Goal: Task Accomplishment & Management: Manage account settings

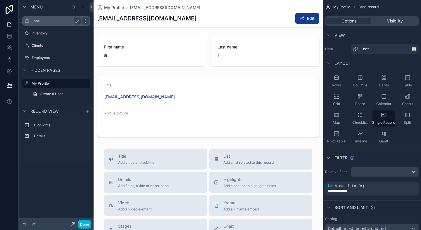
click at [42, 23] on label "Jobs" at bounding box center [55, 21] width 47 height 5
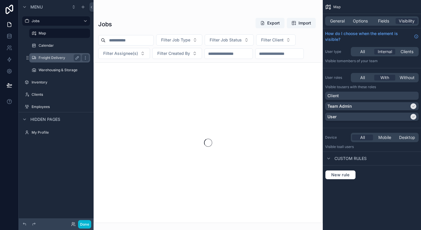
click at [56, 56] on label "Freight Delivery" at bounding box center [59, 58] width 40 height 5
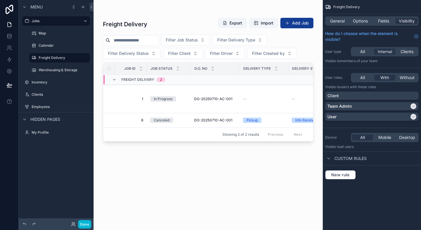
click at [357, 18] on div "General Options Fields Visibility" at bounding box center [372, 20] width 94 height 9
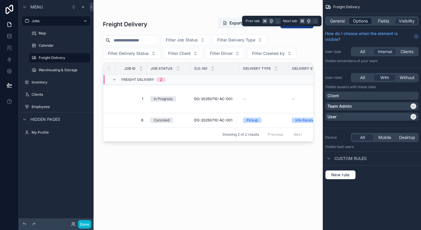
click at [357, 21] on span "Options" at bounding box center [360, 21] width 15 height 6
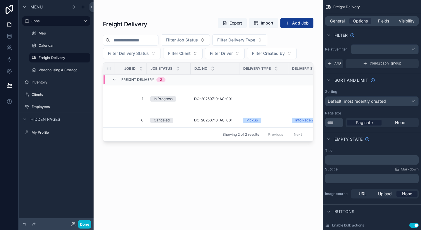
click at [305, 50] on div "scrollable content" at bounding box center [208, 111] width 229 height 223
click at [149, 195] on div "Freight Delivery Export Import Add Job Filter Job Status Filter Delivery Type F…" at bounding box center [208, 118] width 211 height 209
click at [58, 64] on icon "scrollable content" at bounding box center [59, 64] width 5 height 5
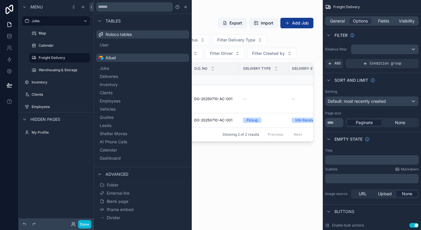
click at [59, 183] on div "Menu Jobs Map Calendar Freight Delivery Warehousing & Storage Inventory Clients…" at bounding box center [56, 111] width 75 height 223
click at [257, 203] on div "Freight Delivery Export Import Add Job Filter Job Status Filter Delivery Type F…" at bounding box center [208, 118] width 211 height 209
click at [340, 18] on span "General" at bounding box center [337, 21] width 15 height 6
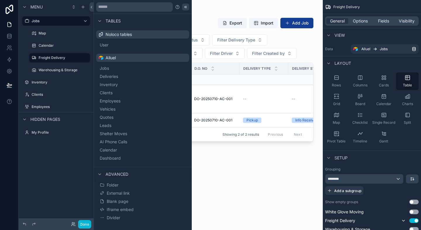
click at [185, 6] on icon at bounding box center [185, 7] width 5 height 5
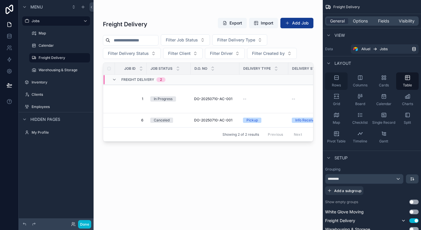
click at [338, 79] on icon "scrollable content" at bounding box center [337, 78] width 6 height 6
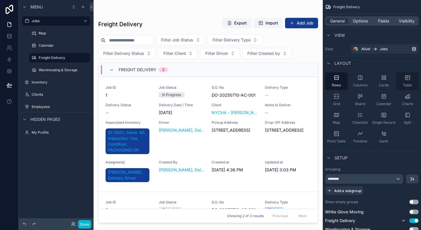
click at [412, 79] on div "Table" at bounding box center [407, 82] width 23 height 18
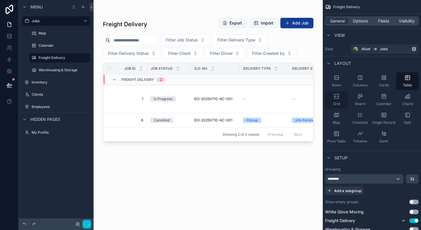
click at [343, 98] on div "Grid" at bounding box center [336, 100] width 23 height 18
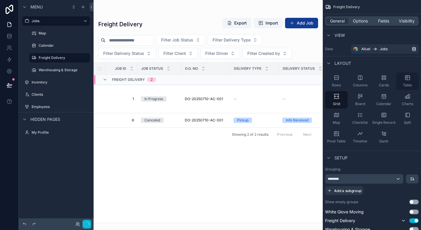
click at [409, 76] on icon "scrollable content" at bounding box center [408, 78] width 6 height 6
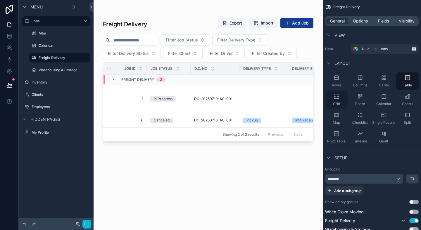
click at [334, 96] on icon "scrollable content" at bounding box center [337, 97] width 6 height 6
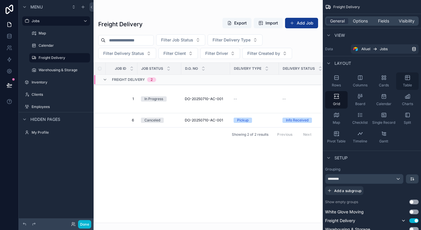
click at [408, 79] on icon "scrollable content" at bounding box center [408, 78] width 6 height 6
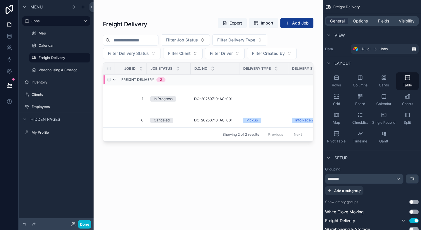
click at [115, 80] on icon "scrollable content" at bounding box center [114, 80] width 5 height 5
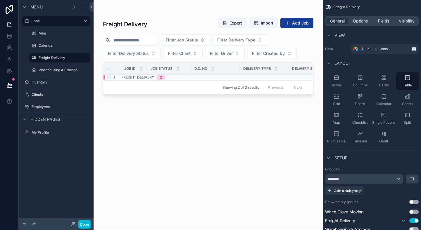
click at [115, 77] on icon "scrollable content" at bounding box center [114, 77] width 5 height 5
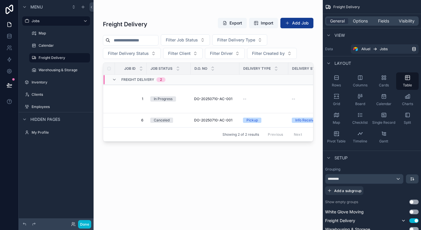
click at [115, 77] on div "Freight Delivery 2" at bounding box center [139, 79] width 54 height 9
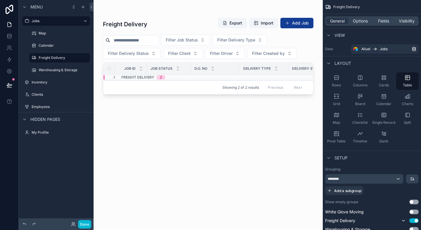
click at [115, 77] on icon "scrollable content" at bounding box center [114, 77] width 5 height 5
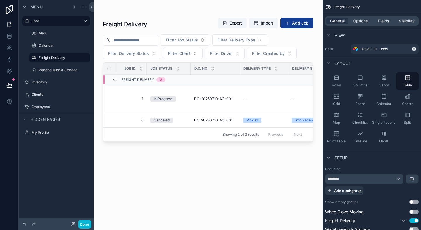
click at [136, 175] on div "Freight Delivery Export Import Add Job Filter Job Status Filter Delivery Type F…" at bounding box center [208, 118] width 211 height 209
click at [56, 68] on div "Warehousing & Storage" at bounding box center [60, 70] width 42 height 7
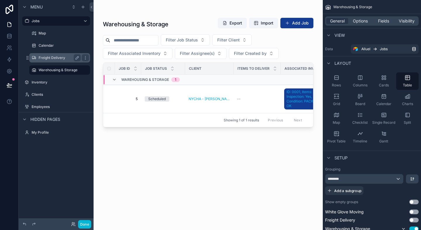
click at [52, 58] on label "Freight Delivery" at bounding box center [59, 58] width 40 height 5
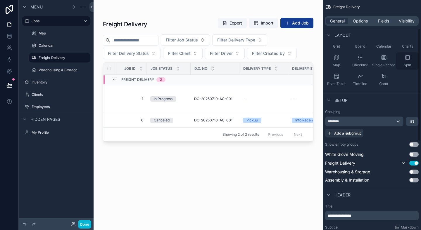
scroll to position [58, 0]
click at [413, 122] on icon "scrollable content" at bounding box center [412, 121] width 5 height 5
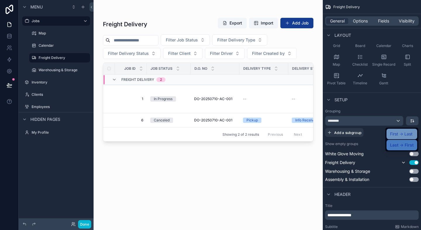
click at [403, 137] on span "First -> Last" at bounding box center [401, 134] width 23 height 7
click at [403, 133] on div "******** Add a subgroup" at bounding box center [372, 126] width 94 height 21
click at [275, 103] on td "--" at bounding box center [264, 99] width 49 height 28
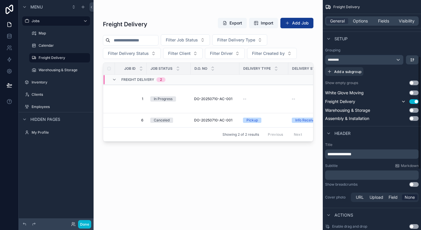
scroll to position [120, 0]
click at [418, 186] on div "**********" at bounding box center [372, 110] width 98 height 460
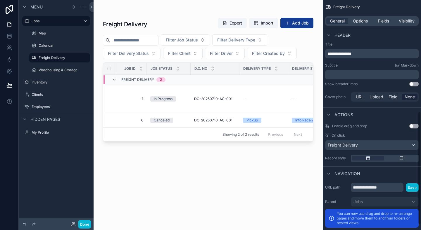
scroll to position [173, 0]
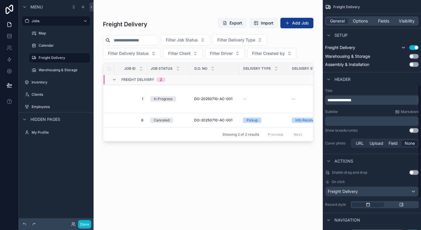
click at [410, 129] on button "Use setting" at bounding box center [414, 130] width 9 height 5
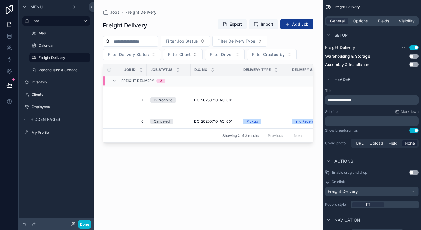
click at [414, 130] on button "Use setting" at bounding box center [414, 130] width 9 height 5
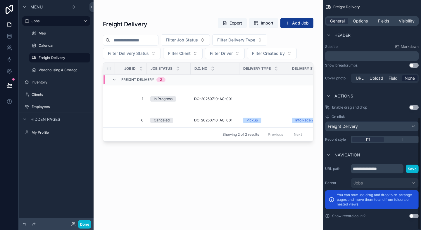
scroll to position [238, 0]
click at [411, 129] on div "Freight Delivery" at bounding box center [372, 126] width 93 height 9
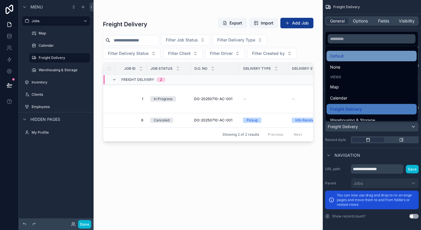
click at [369, 60] on div "Default" at bounding box center [372, 56] width 90 height 11
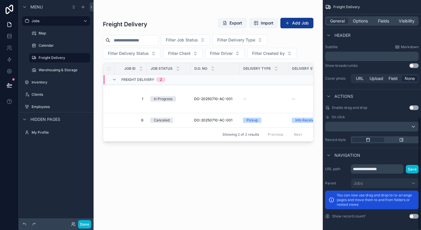
scroll to position [239, 0]
click at [390, 171] on input "**********" at bounding box center [377, 168] width 53 height 9
click at [379, 153] on div "Navigation" at bounding box center [372, 155] width 98 height 14
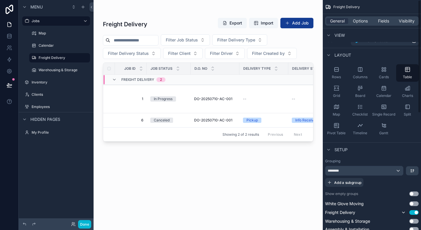
scroll to position [0, 0]
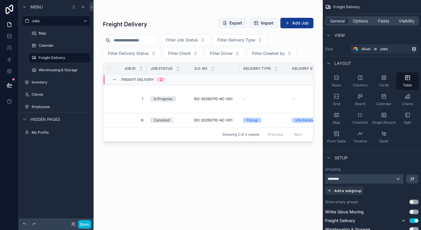
click at [359, 180] on div "********" at bounding box center [365, 179] width 78 height 9
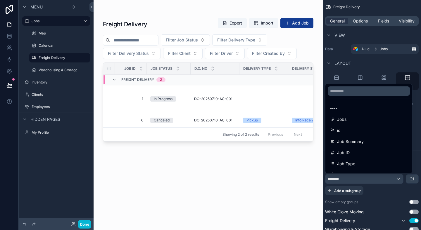
click at [365, 180] on div "scrollable content" at bounding box center [210, 115] width 421 height 230
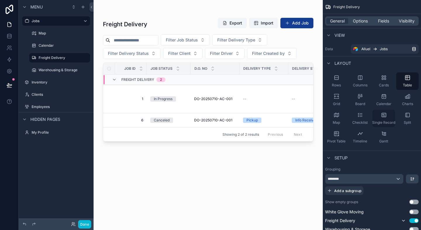
click at [385, 122] on span "Single Record" at bounding box center [383, 123] width 23 height 5
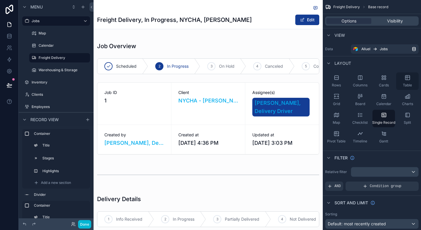
click at [408, 79] on icon "scrollable content" at bounding box center [408, 78] width 6 height 6
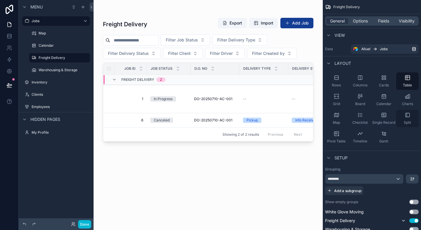
click at [411, 117] on div "Split" at bounding box center [407, 119] width 23 height 18
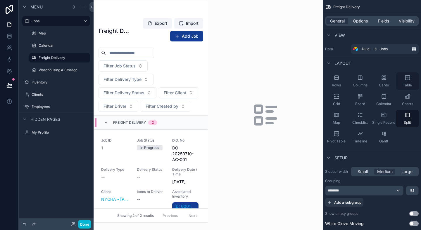
click at [409, 83] on div "Table" at bounding box center [407, 82] width 23 height 18
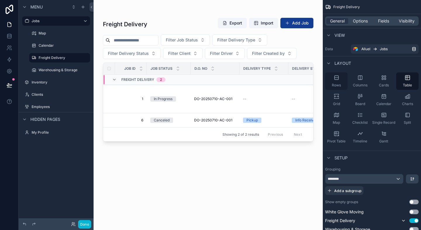
click at [338, 74] on div "Rows" at bounding box center [336, 82] width 23 height 18
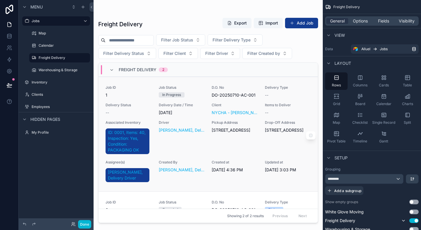
scroll to position [25, 0]
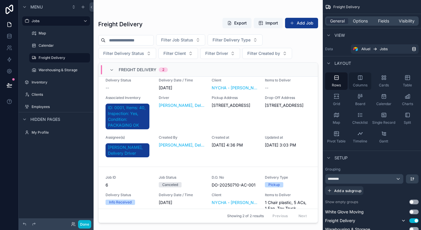
click at [356, 82] on div "Columns" at bounding box center [360, 82] width 23 height 18
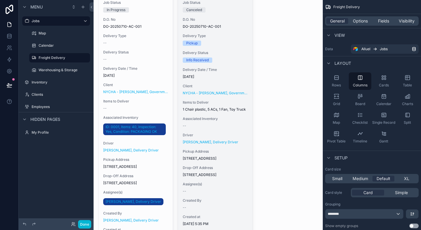
scroll to position [0, 0]
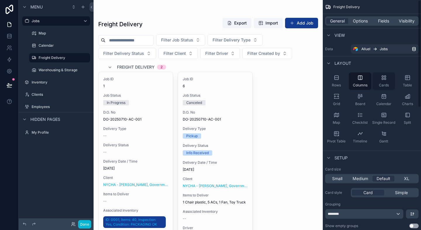
click at [388, 80] on div "Cards" at bounding box center [384, 82] width 23 height 18
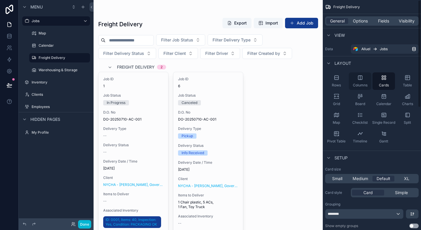
click at [361, 76] on icon "scrollable content" at bounding box center [360, 78] width 6 height 6
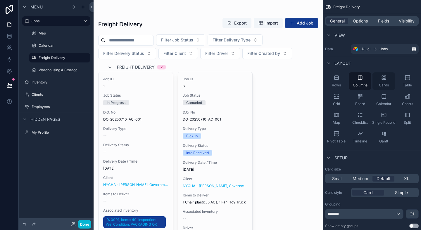
click at [384, 78] on icon "scrollable content" at bounding box center [384, 78] width 6 height 6
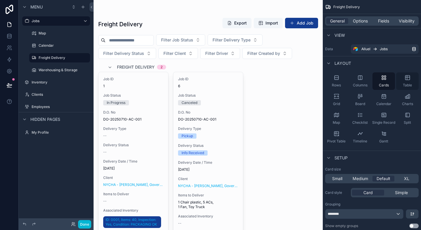
click at [409, 81] on div "Table" at bounding box center [407, 82] width 23 height 18
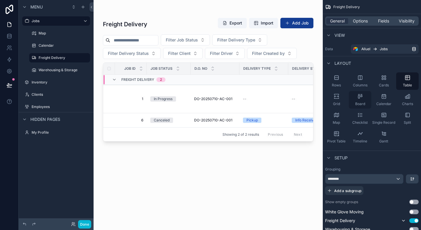
click at [359, 97] on icon "scrollable content" at bounding box center [360, 97] width 6 height 6
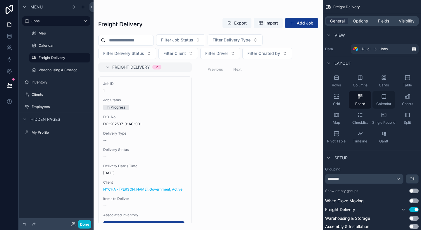
click at [384, 97] on icon "scrollable content" at bounding box center [384, 97] width 6 height 6
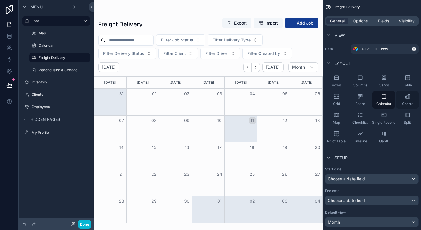
click at [414, 98] on div "Charts" at bounding box center [407, 100] width 23 height 18
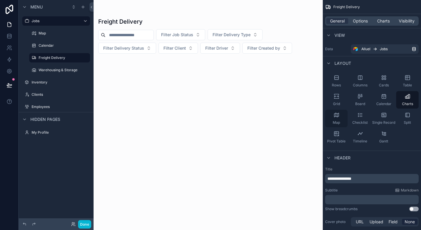
click at [343, 118] on div "Map" at bounding box center [336, 119] width 23 height 18
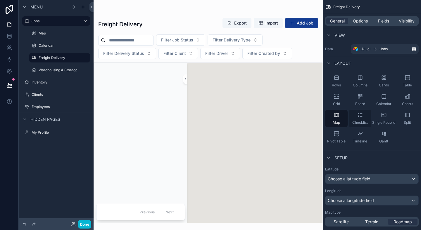
click at [365, 118] on div "Checklist" at bounding box center [360, 119] width 23 height 18
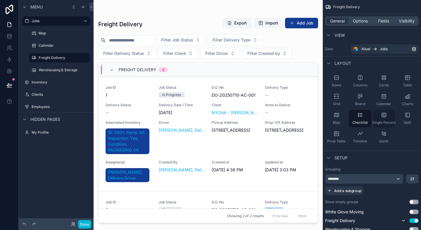
click at [381, 118] on icon "scrollable content" at bounding box center [384, 115] width 6 height 6
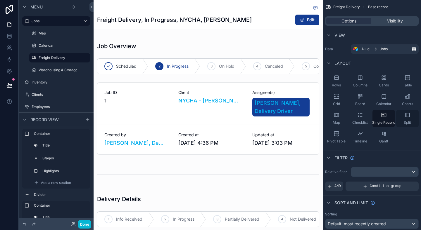
click at [408, 124] on span "Split" at bounding box center [407, 123] width 7 height 5
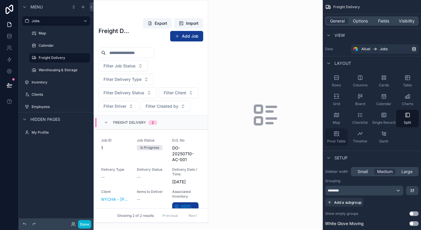
click at [342, 138] on div "Pivot Table" at bounding box center [336, 138] width 23 height 18
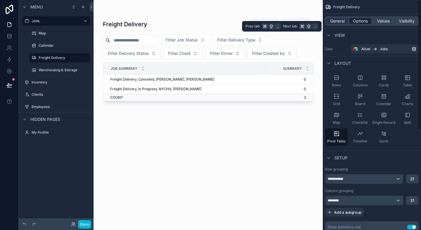
click at [366, 22] on span "Options" at bounding box center [360, 21] width 15 height 6
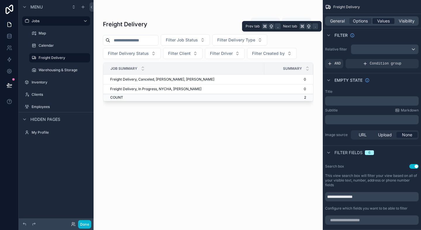
click at [387, 22] on span "Values" at bounding box center [383, 21] width 13 height 6
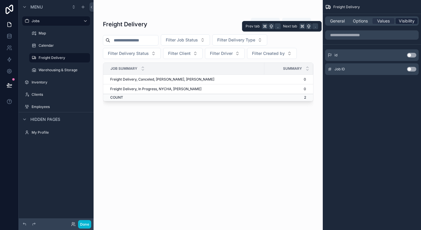
click at [408, 22] on span "Visibility" at bounding box center [407, 21] width 16 height 6
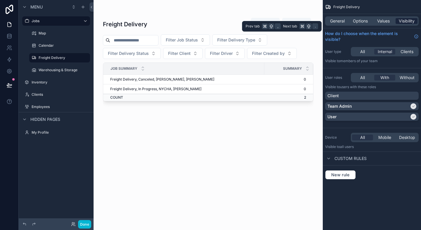
click at [396, 23] on div "Visibility" at bounding box center [407, 21] width 22 height 6
click at [387, 23] on span "Values" at bounding box center [383, 21] width 13 height 6
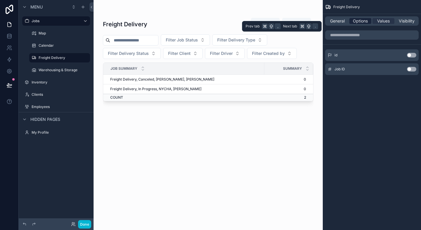
click at [359, 24] on span "Options" at bounding box center [360, 21] width 15 height 6
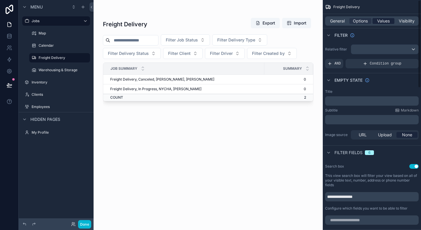
click at [381, 23] on span "Values" at bounding box center [383, 21] width 13 height 6
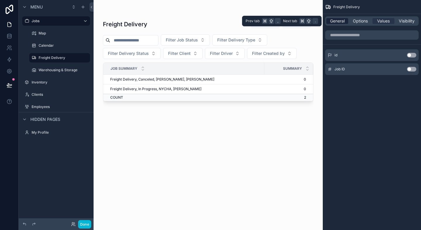
click at [345, 23] on div "General" at bounding box center [337, 21] width 22 height 6
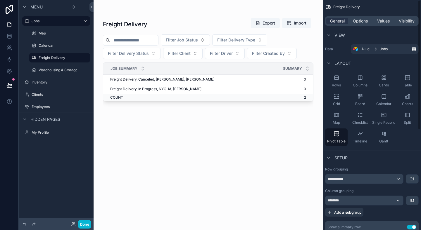
click at [357, 26] on div "General Options Values Visibility" at bounding box center [372, 21] width 98 height 14
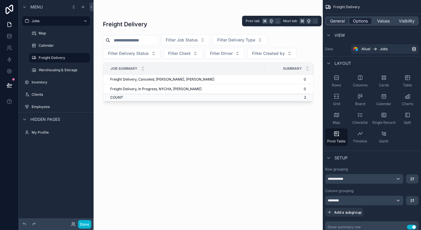
click at [362, 23] on span "Options" at bounding box center [360, 21] width 15 height 6
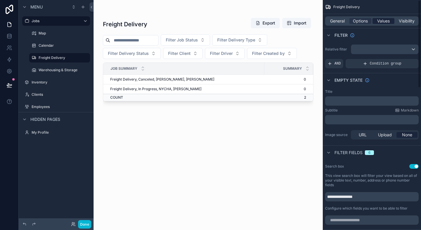
click at [382, 21] on span "Values" at bounding box center [383, 21] width 13 height 6
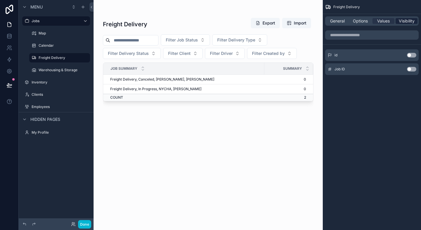
click at [406, 18] on span "Visibility" at bounding box center [407, 21] width 16 height 6
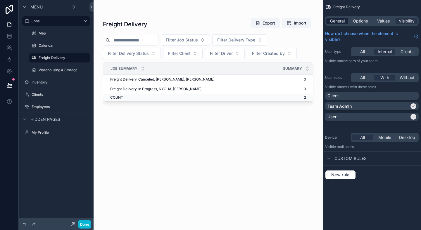
click at [334, 18] on span "General" at bounding box center [337, 21] width 15 height 6
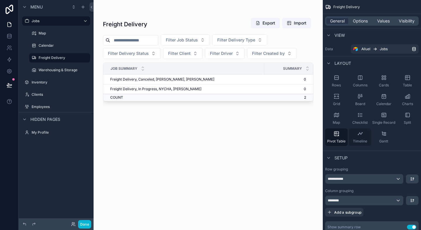
click at [366, 143] on span "Timeline" at bounding box center [360, 141] width 14 height 5
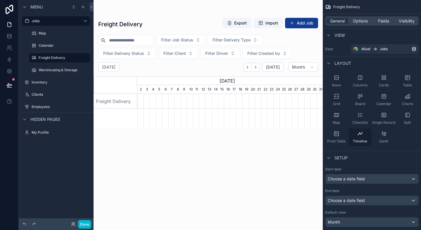
scroll to position [0, 185]
click at [381, 139] on span "Gantt" at bounding box center [383, 141] width 9 height 5
click at [367, 139] on span "Timeline" at bounding box center [360, 141] width 14 height 5
click at [389, 141] on div "Gantt" at bounding box center [384, 138] width 23 height 18
click at [360, 136] on icon "scrollable content" at bounding box center [360, 134] width 6 height 6
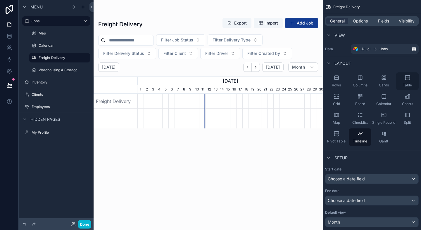
click at [404, 79] on div "Table" at bounding box center [407, 82] width 23 height 18
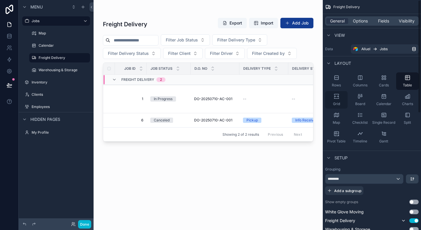
click at [340, 94] on div "Grid" at bounding box center [336, 100] width 23 height 18
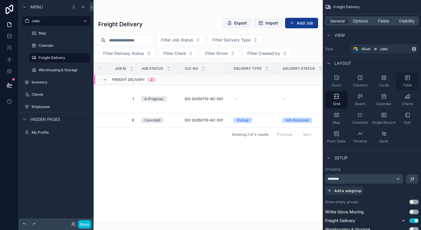
click at [412, 82] on div "Table" at bounding box center [407, 82] width 23 height 18
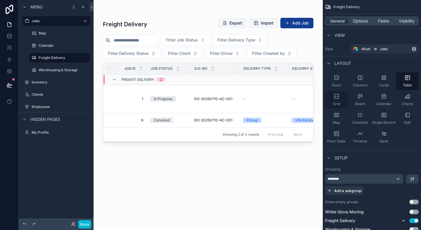
click at [336, 105] on span "Grid" at bounding box center [336, 104] width 7 height 5
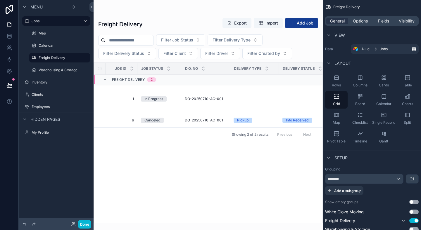
click at [235, 178] on div "Job ID Job Status D.O. No Delivery Type Delivery Status Delivery Date / Time Cl…" at bounding box center [208, 143] width 229 height 160
click at [84, 225] on button "Done" at bounding box center [84, 225] width 13 height 8
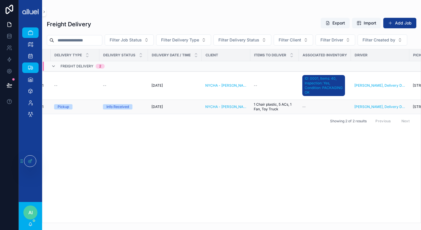
scroll to position [0, 0]
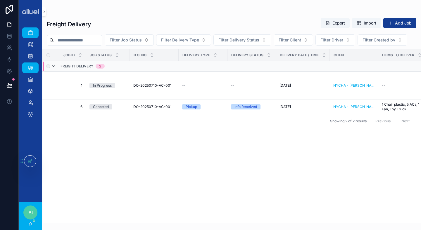
click at [53, 68] on icon "scrollable content" at bounding box center [53, 66] width 5 height 5
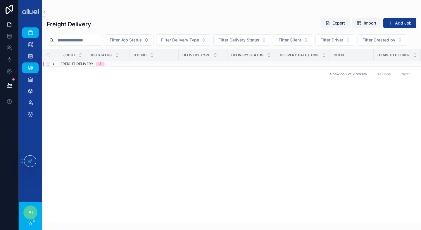
click at [54, 66] on icon "scrollable content" at bounding box center [53, 64] width 5 height 5
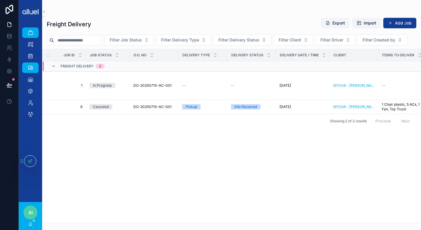
click at [153, 156] on div "Job ID Job Status D.O. No Delivery Type Delivery Status Delivery Date / Time Cl…" at bounding box center [231, 136] width 379 height 174
click at [28, 163] on icon at bounding box center [30, 161] width 5 height 5
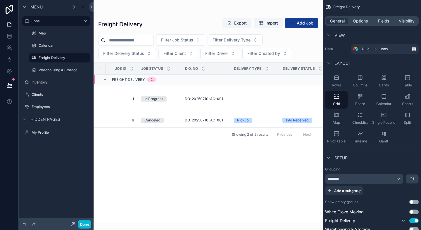
click at [183, 44] on div "scrollable content" at bounding box center [208, 115] width 229 height 230
click at [184, 39] on span "Filter Job Status" at bounding box center [177, 40] width 32 height 6
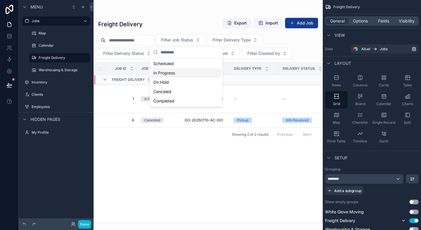
click at [166, 74] on div "In Progress" at bounding box center [186, 72] width 70 height 9
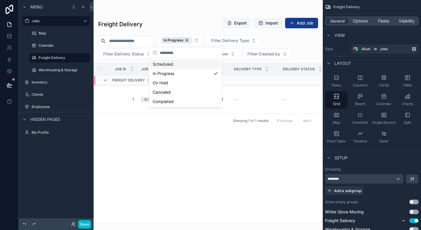
drag, startPoint x: 170, startPoint y: 65, endPoint x: 170, endPoint y: 76, distance: 11.1
click at [170, 76] on div "Scheduled In Progress On Hold Canceled Completed" at bounding box center [185, 83] width 70 height 47
click at [170, 76] on div "In Progress" at bounding box center [185, 73] width 70 height 9
click at [173, 75] on div "In Progress" at bounding box center [185, 73] width 70 height 9
click at [171, 74] on div "In Progress" at bounding box center [185, 73] width 70 height 9
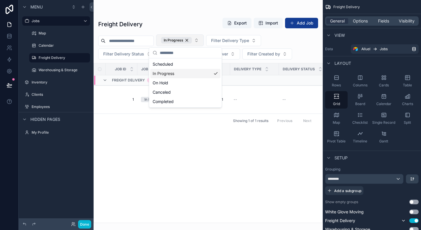
click at [171, 74] on div "In Progress" at bounding box center [185, 73] width 70 height 9
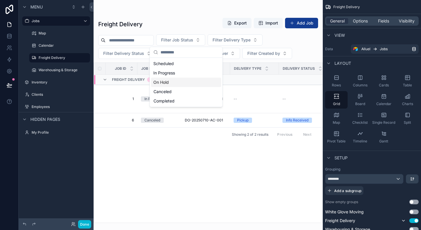
click at [159, 156] on div "Job ID Job Status D.O. No Delivery Type Delivery Status Delivery Date / Time Cl…" at bounding box center [208, 143] width 229 height 160
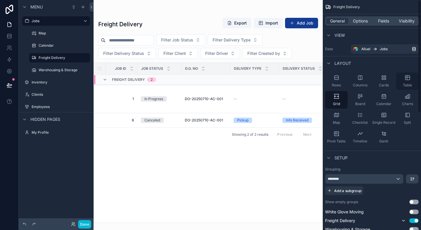
click at [409, 79] on icon "scrollable content" at bounding box center [408, 78] width 6 height 6
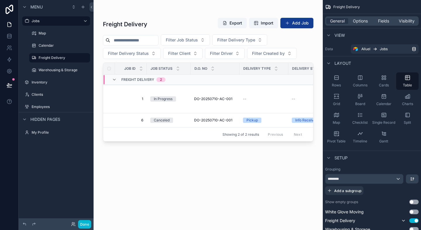
click at [253, 172] on div "Freight Delivery Export Import Add Job Filter Job Status Filter Delivery Type F…" at bounding box center [208, 118] width 211 height 209
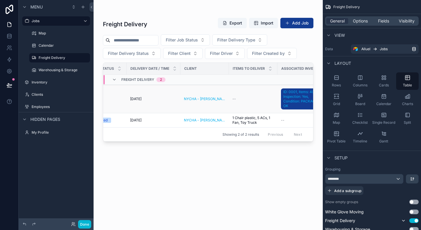
scroll to position [0, 102]
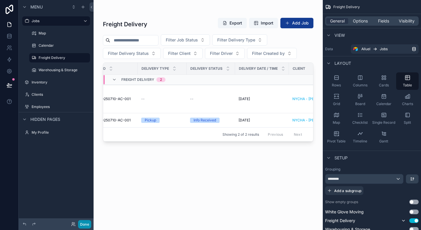
click at [79, 222] on button "Done" at bounding box center [84, 225] width 13 height 8
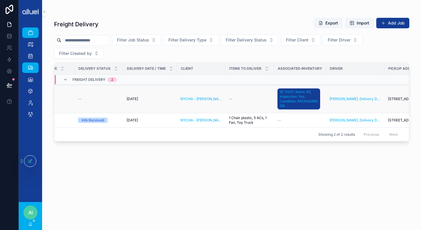
scroll to position [0, 0]
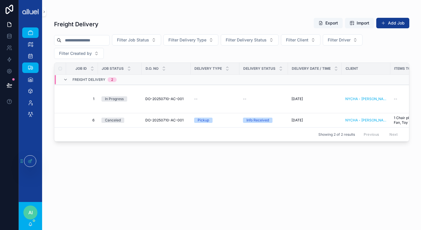
click at [217, 164] on div "Freight Delivery Export Import Add Job Filter Job Status Filter Delivery Type F…" at bounding box center [231, 118] width 355 height 209
click at [28, 163] on icon at bounding box center [30, 161] width 5 height 5
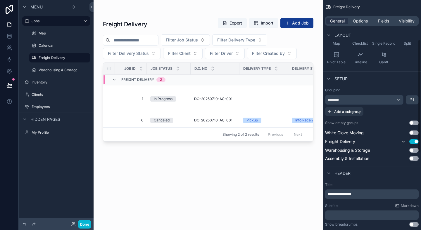
scroll to position [80, 0]
click at [375, 101] on div "********" at bounding box center [365, 98] width 78 height 9
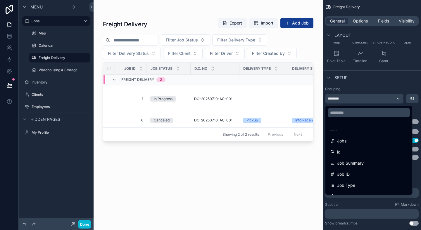
click at [381, 98] on div "scrollable content" at bounding box center [210, 115] width 421 height 230
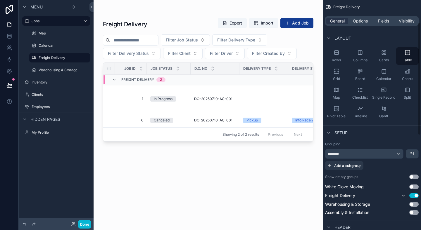
scroll to position [0, 0]
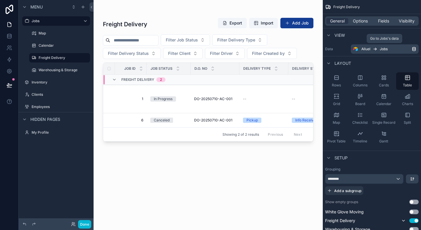
click at [391, 48] on div "Alluel Jobs" at bounding box center [387, 49] width 50 height 5
click at [379, 48] on div "Alluel Jobs" at bounding box center [387, 49] width 50 height 5
click at [332, 49] on label "Data" at bounding box center [336, 49] width 23 height 5
click at [327, 35] on icon "scrollable content" at bounding box center [328, 35] width 5 height 5
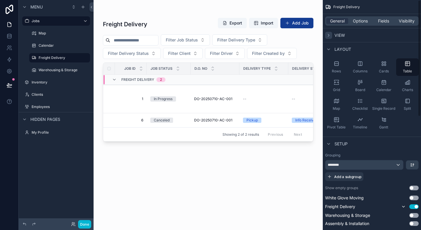
click at [327, 35] on icon "scrollable content" at bounding box center [328, 35] width 5 height 5
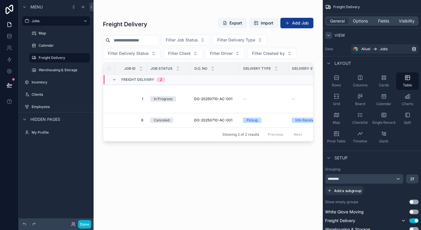
click at [330, 49] on label "Data" at bounding box center [336, 49] width 23 height 5
click at [357, 22] on span "Options" at bounding box center [360, 21] width 15 height 6
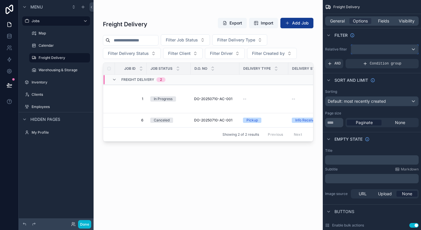
click at [374, 46] on div "scrollable content" at bounding box center [384, 49] width 67 height 9
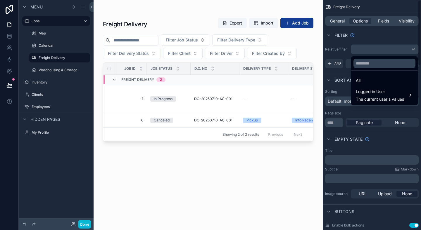
click at [380, 33] on div "scrollable content" at bounding box center [210, 115] width 421 height 230
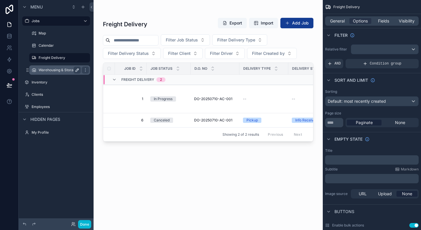
click at [63, 69] on label "Warehousing & Storage" at bounding box center [59, 70] width 40 height 5
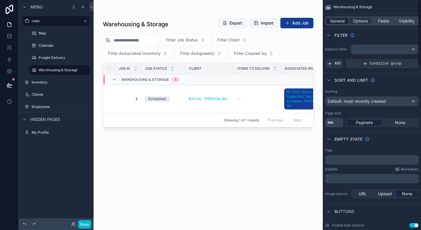
click at [343, 18] on span "General" at bounding box center [337, 21] width 15 height 6
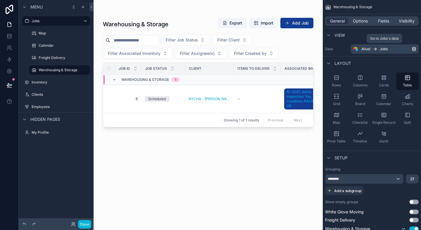
click at [376, 49] on icon "scrollable content" at bounding box center [376, 48] width 1 height 1
click at [186, 167] on div "scrollable content" at bounding box center [208, 111] width 229 height 223
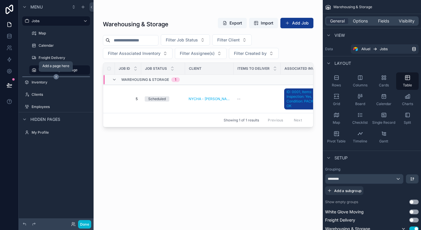
click at [55, 75] on icon "scrollable content" at bounding box center [56, 76] width 5 height 5
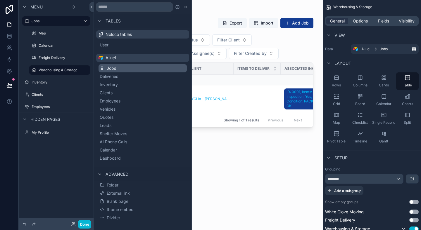
click at [128, 67] on button "Jobs" at bounding box center [143, 68] width 88 height 8
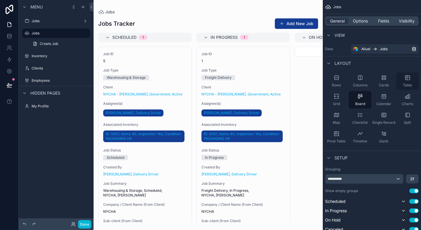
click at [409, 78] on icon "scrollable content" at bounding box center [408, 78] width 6 height 6
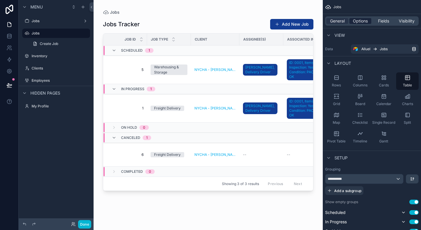
click at [359, 20] on span "Options" at bounding box center [360, 21] width 15 height 6
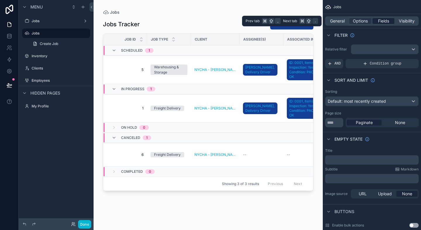
click at [382, 23] on span "Fields" at bounding box center [383, 21] width 11 height 6
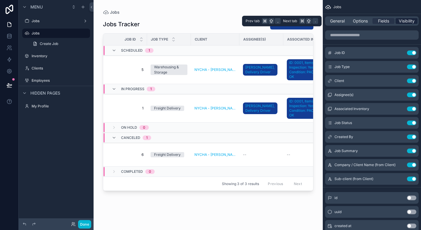
click at [416, 22] on div "Visibility" at bounding box center [407, 21] width 22 height 6
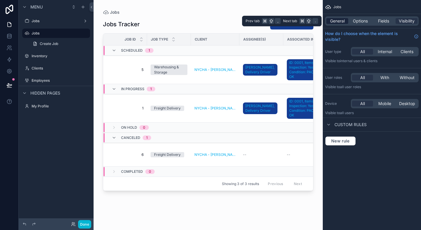
click at [342, 24] on span "General" at bounding box center [337, 21] width 15 height 6
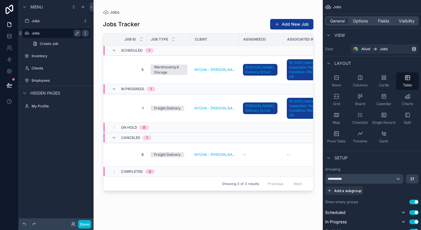
click at [84, 35] on icon "scrollable content" at bounding box center [85, 33] width 5 height 5
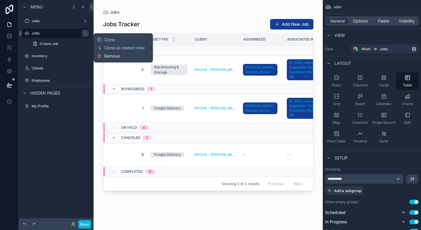
click at [102, 56] on button "Remove" at bounding box center [108, 56] width 23 height 6
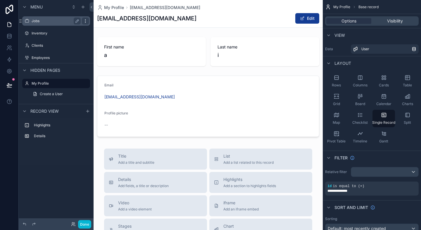
click at [84, 22] on icon "scrollable content" at bounding box center [85, 21] width 5 height 5
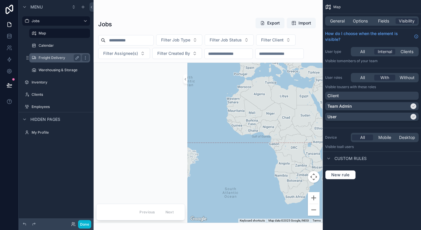
click at [60, 58] on label "Freight Delivery" at bounding box center [59, 58] width 40 height 5
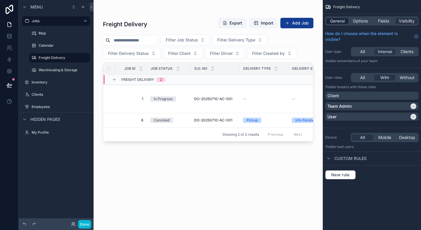
click at [339, 21] on span "General" at bounding box center [337, 21] width 15 height 6
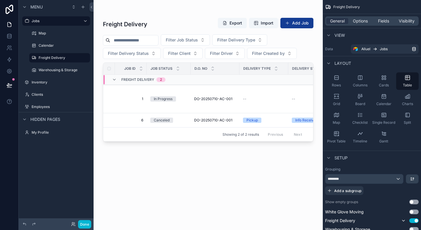
click at [182, 11] on div "scrollable content" at bounding box center [208, 111] width 229 height 223
click at [68, 73] on div "Warehousing & Storage" at bounding box center [60, 70] width 42 height 7
